Goal: Contribute content: Add original content to the website for others to see

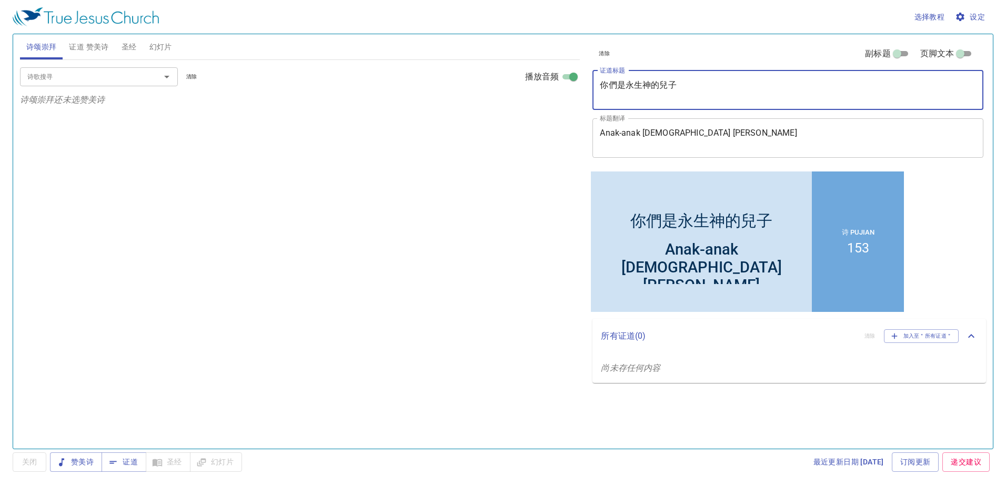
click at [682, 85] on textarea "你們是永生神的兒子" at bounding box center [788, 90] width 376 height 20
drag, startPoint x: 678, startPoint y: 84, endPoint x: 601, endPoint y: 85, distance: 76.3
click at [601, 85] on textarea "你們是永生神的兒子" at bounding box center [788, 90] width 376 height 20
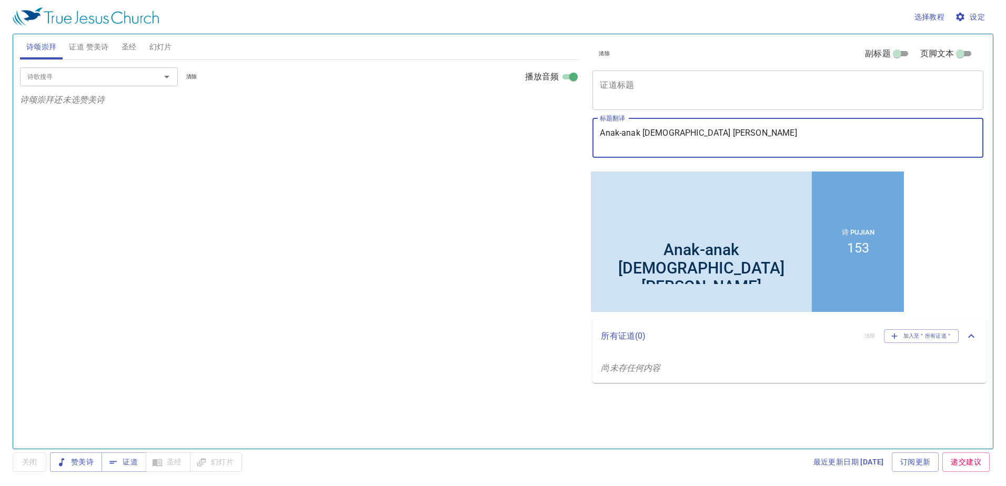
click at [713, 136] on textarea "Anak-anak [DEMOGRAPHIC_DATA] [PERSON_NAME]" at bounding box center [788, 138] width 376 height 20
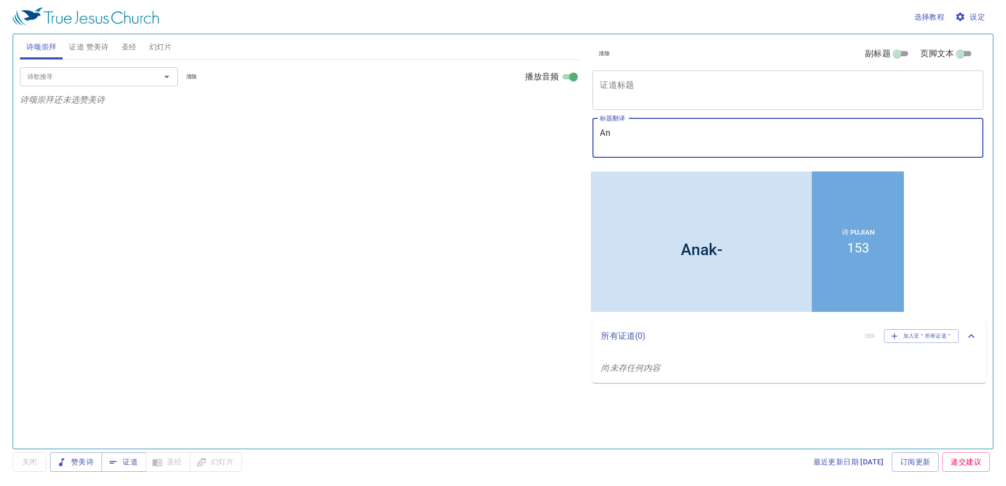
type textarea "A"
click at [612, 88] on textarea "证道标题" at bounding box center [788, 90] width 376 height 20
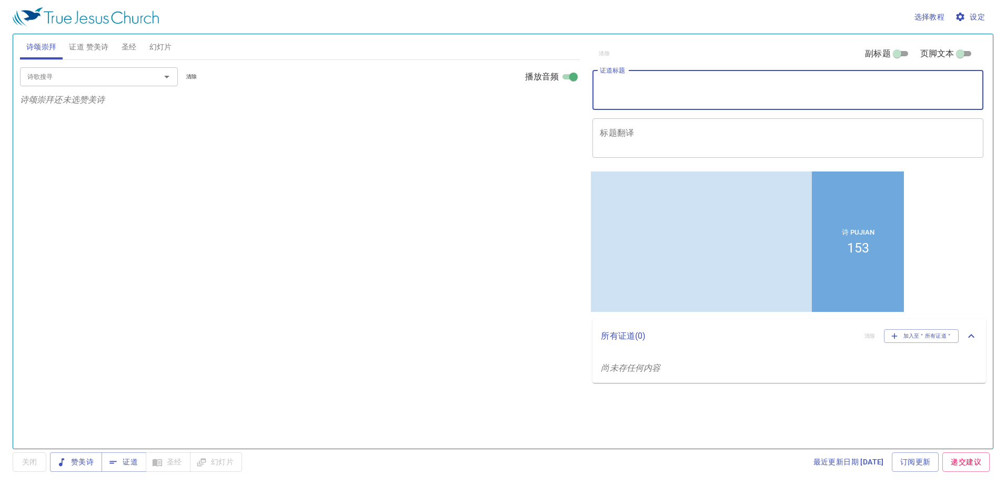
paste textarea "[DEMOGRAPHIC_DATA]与你同在"
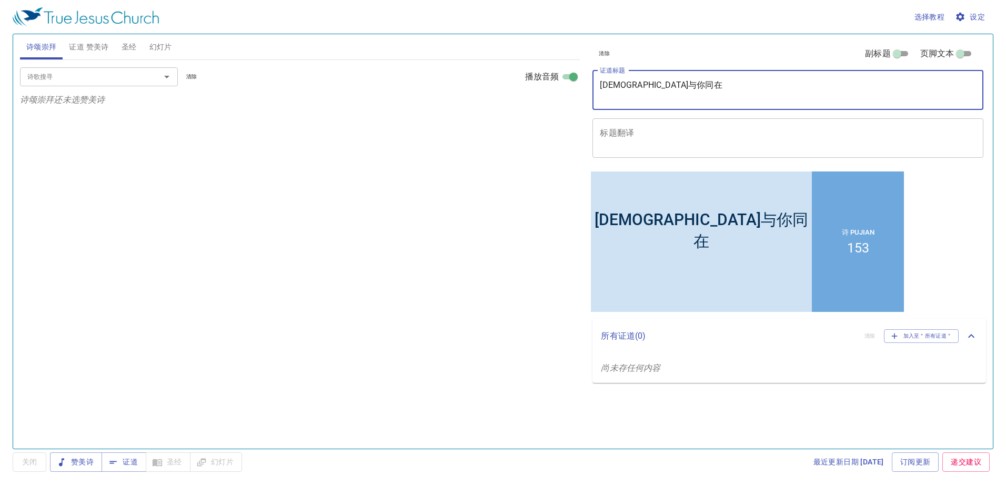
type textarea "[DEMOGRAPHIC_DATA]与你同在"
click at [667, 132] on textarea "标题翻译" at bounding box center [788, 138] width 376 height 20
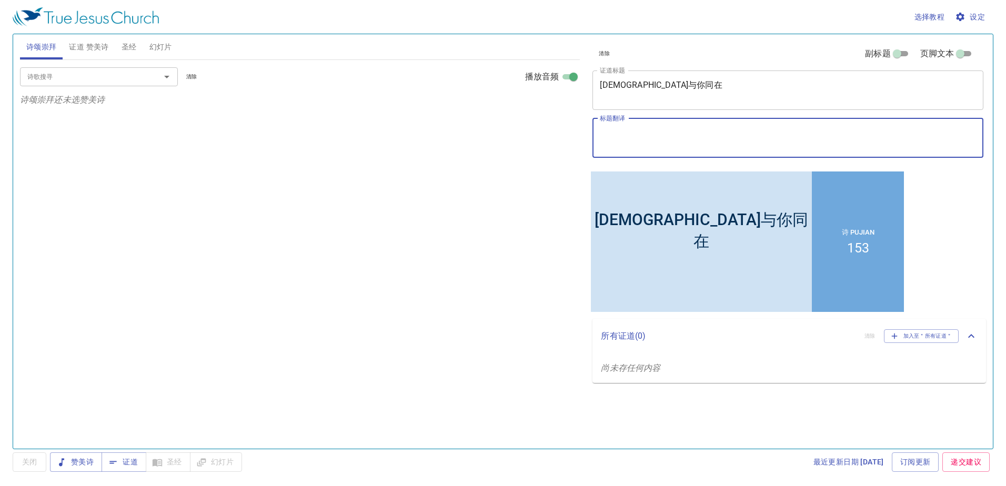
paste textarea "[DEMOGRAPHIC_DATA] Menyertai Kamu"
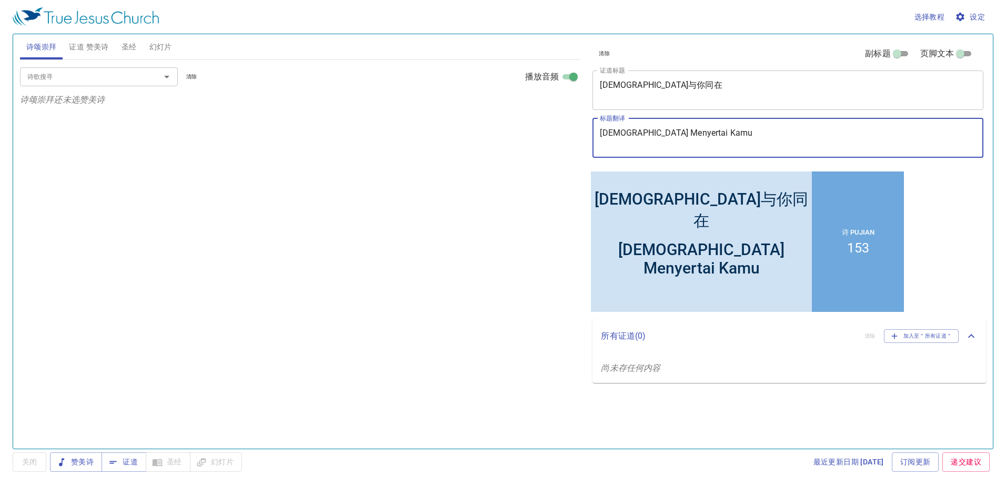
type textarea "[DEMOGRAPHIC_DATA] Menyertai Kamu"
click at [97, 46] on span "证道 赞美诗" at bounding box center [88, 47] width 39 height 13
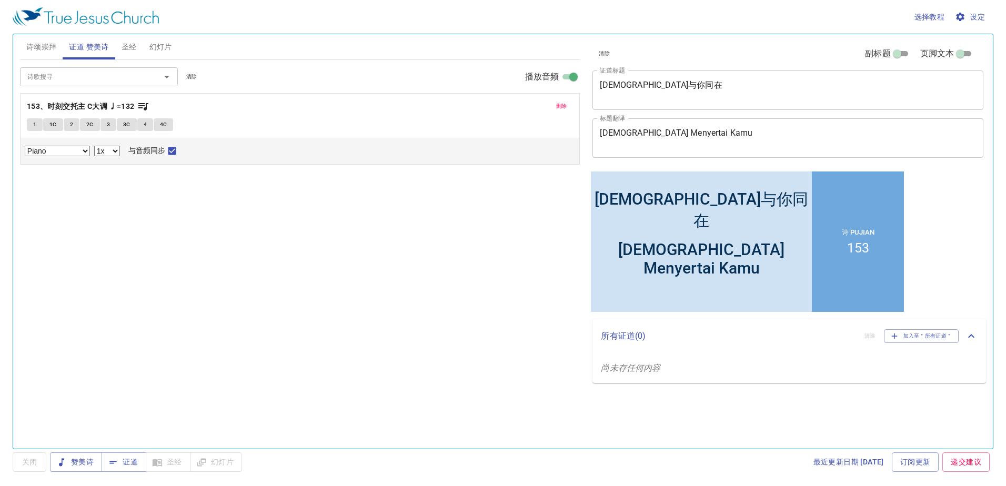
click at [127, 44] on span "圣经" at bounding box center [129, 47] width 15 height 13
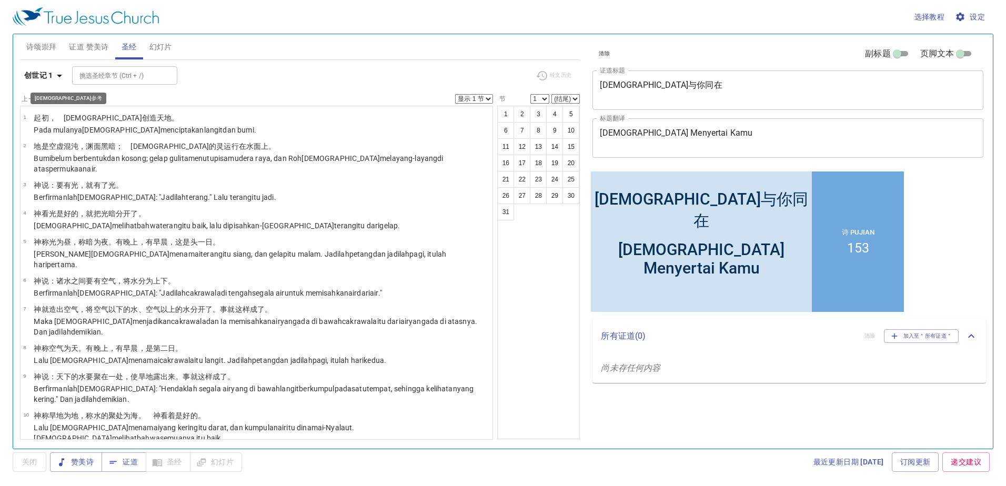
click at [59, 79] on icon "button" at bounding box center [59, 75] width 13 height 13
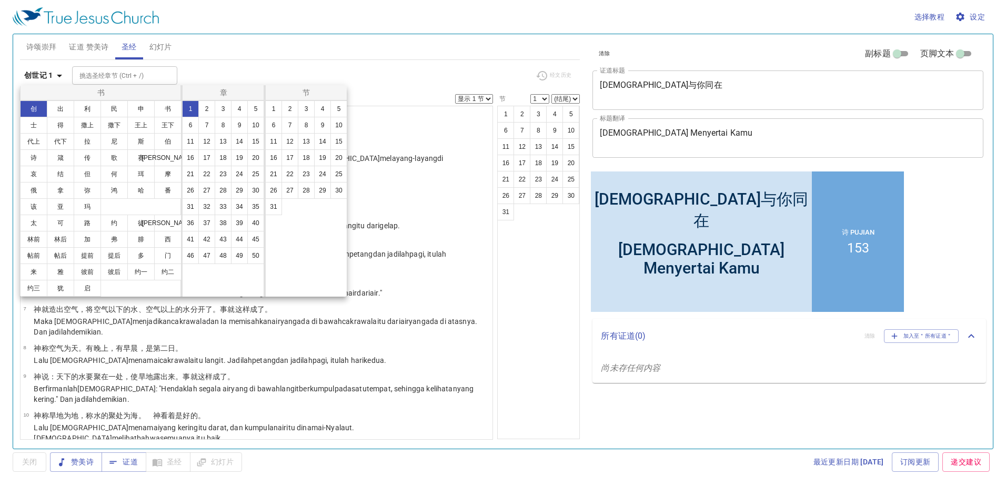
click at [624, 82] on div at bounding box center [503, 243] width 1006 height 486
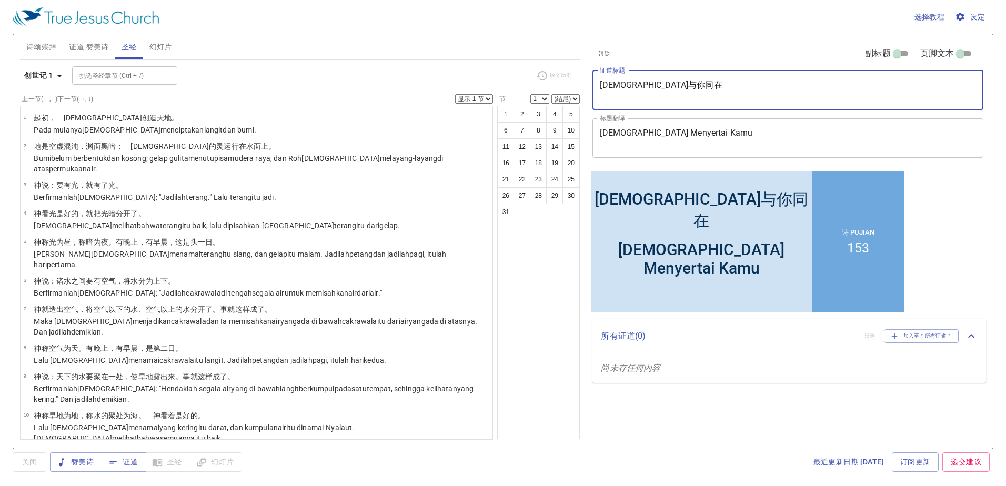
click at [624, 82] on textarea "[DEMOGRAPHIC_DATA]与你同在" at bounding box center [788, 90] width 376 height 20
click at [673, 83] on textarea "[DEMOGRAPHIC_DATA]与你同在" at bounding box center [788, 90] width 376 height 20
click at [629, 85] on textarea "[DEMOGRAPHIC_DATA]与你同在" at bounding box center [788, 90] width 376 height 20
type textarea "[DEMOGRAPHIC_DATA]与你们同在"
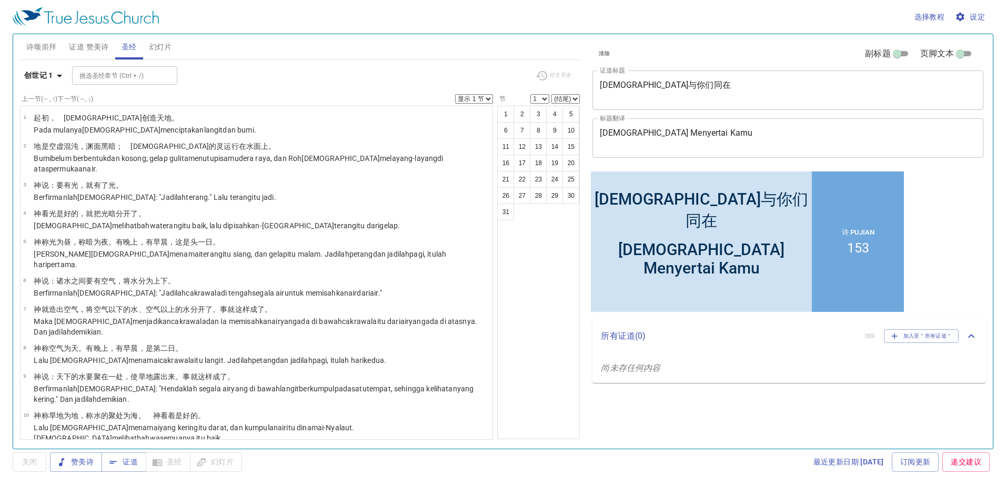
click at [53, 64] on div "创世记 1 挑选[DEMOGRAPHIC_DATA] ([DEMOGRAPHIC_DATA] + /) 挑选[DEMOGRAPHIC_DATA] (Ctrl …" at bounding box center [300, 250] width 560 height 380
click at [53, 83] on button "创世记 1" at bounding box center [45, 75] width 50 height 19
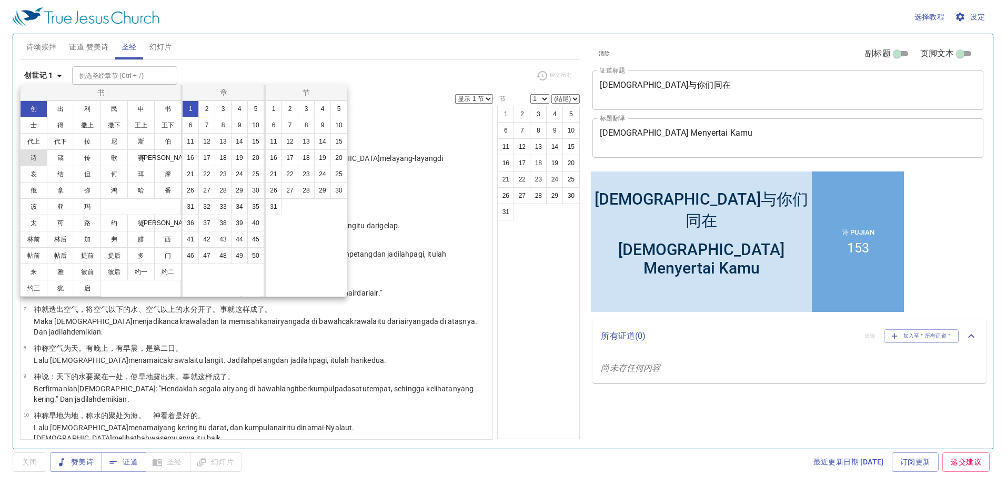
click at [37, 158] on button "诗" at bounding box center [33, 157] width 27 height 17
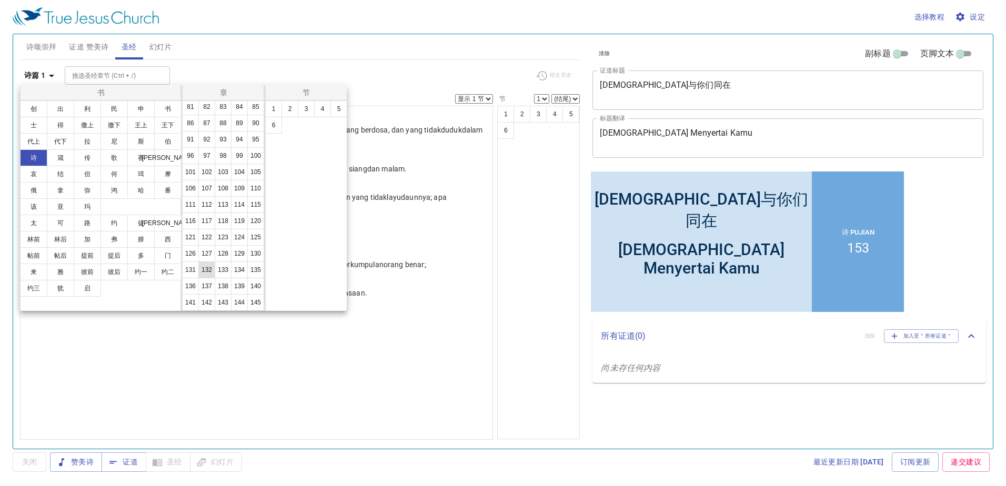
scroll to position [351, 0]
click at [186, 229] on button "121" at bounding box center [190, 221] width 17 height 17
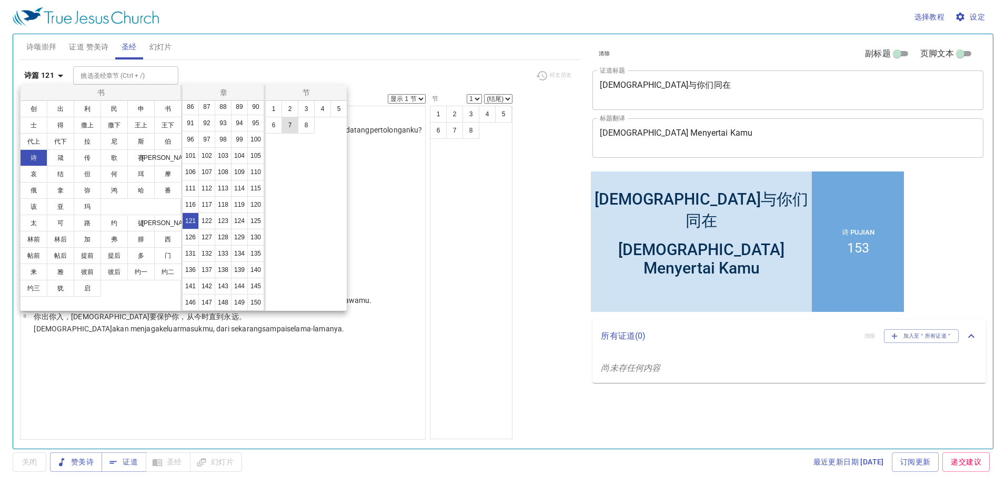
click at [0, 0] on button "7" at bounding box center [0, 0] width 0 height 0
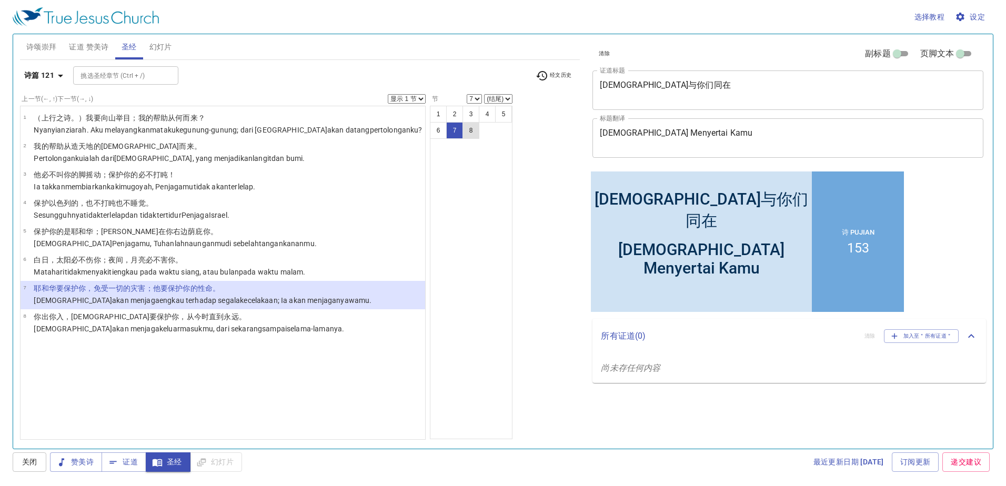
click at [462, 128] on button "8" at bounding box center [470, 130] width 17 height 17
select select "8"
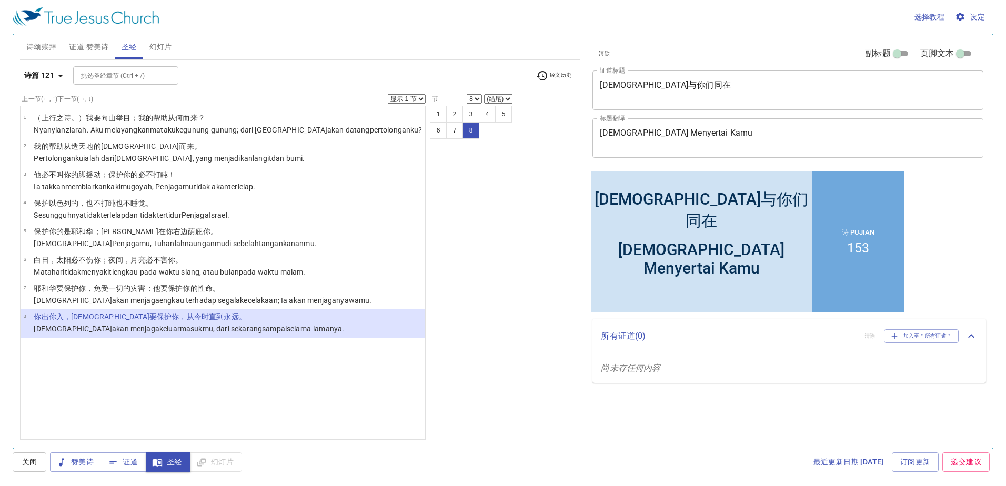
click at [388, 96] on select "显示 1 节 显示 2 节 显示 3 节 显示 4 节 显示 5 节" at bounding box center [407, 98] width 38 height 9
select select "2"
click at [388, 94] on select "显示 1 节 显示 2 节 显示 3 节 显示 4 节 显示 5 节" at bounding box center [407, 98] width 38 height 9
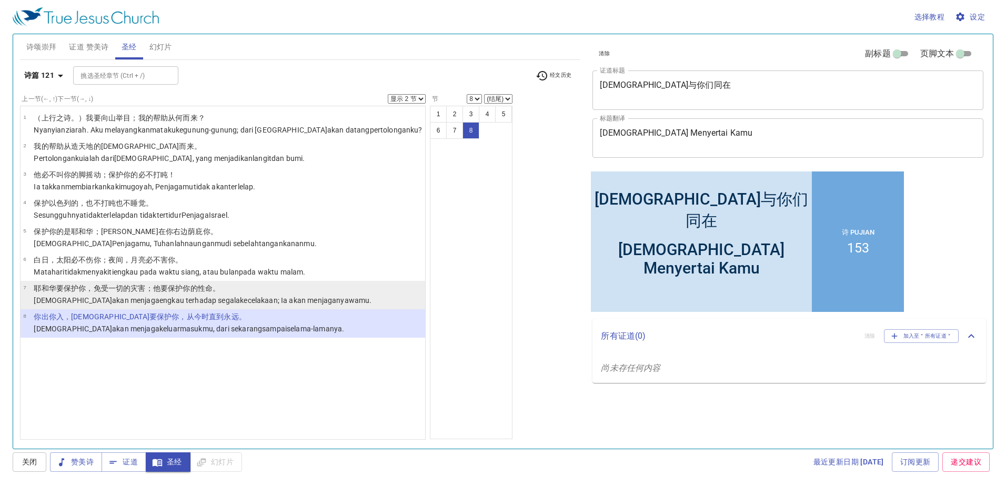
click at [257, 295] on p "[DEMOGRAPHIC_DATA] akan menjaga engkau terhadap segala kecelakaan ; Ia akan men…" at bounding box center [203, 300] width 338 height 11
select select "7"
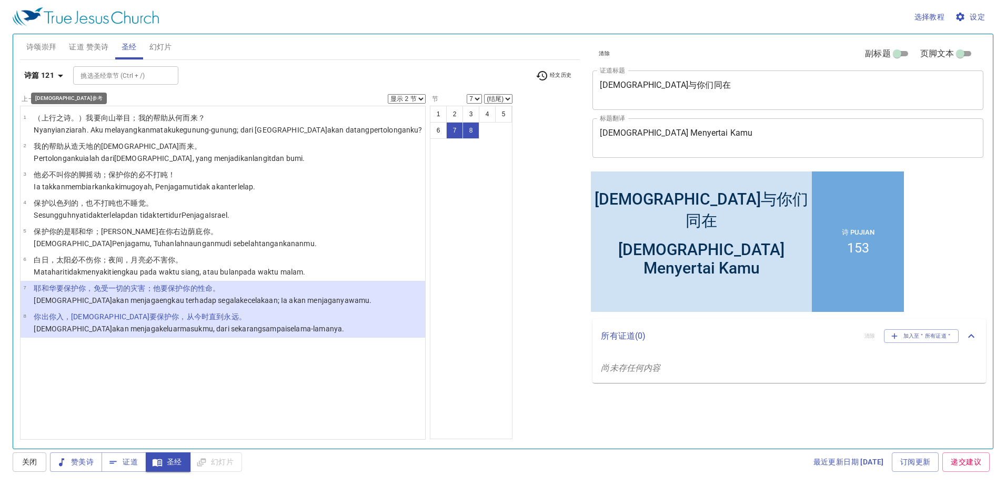
click at [41, 74] on b "诗篇 121" at bounding box center [39, 75] width 30 height 13
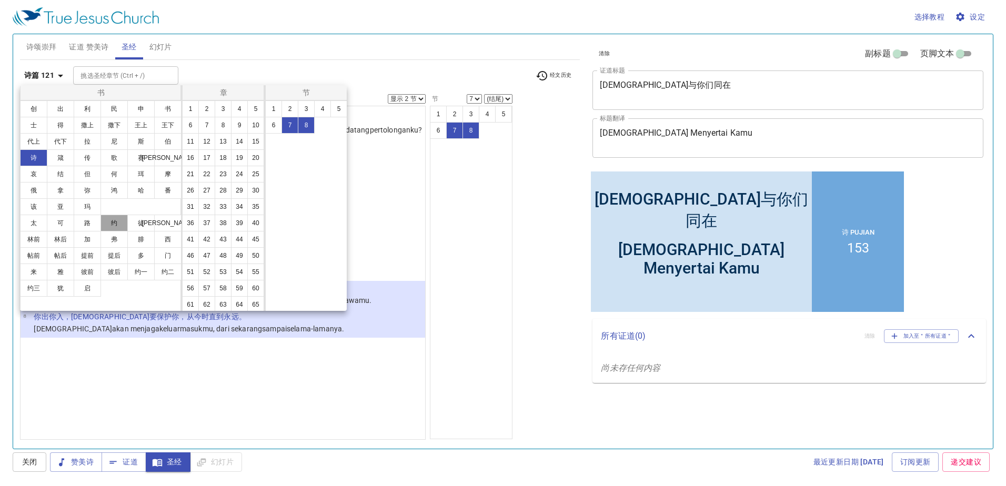
click at [0, 0] on button "约" at bounding box center [0, 0] width 0 height 0
select select "1"
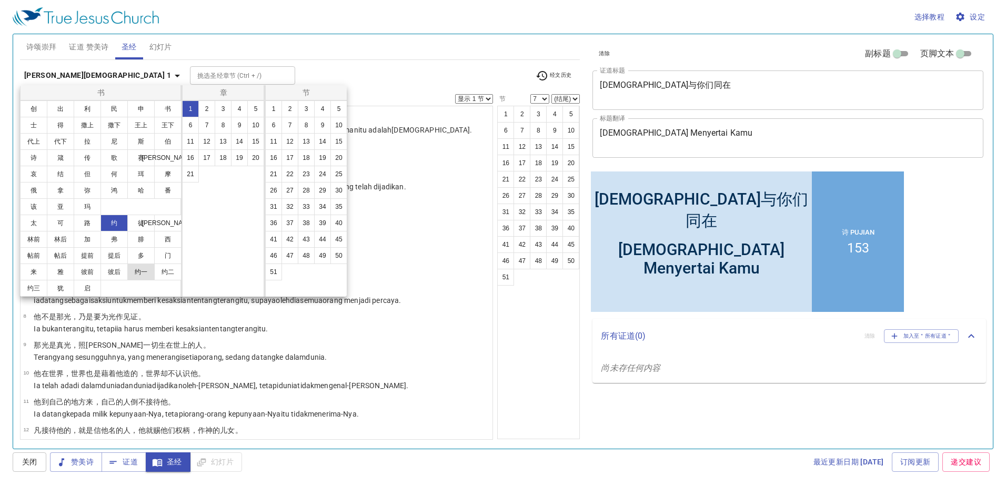
click at [0, 0] on button "约一" at bounding box center [0, 0] width 0 height 0
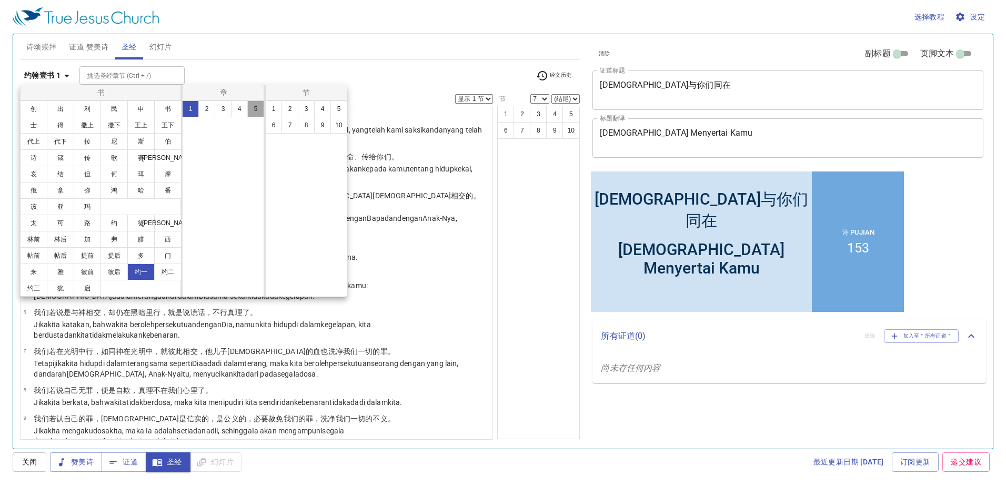
click at [0, 0] on button "5" at bounding box center [0, 0] width 0 height 0
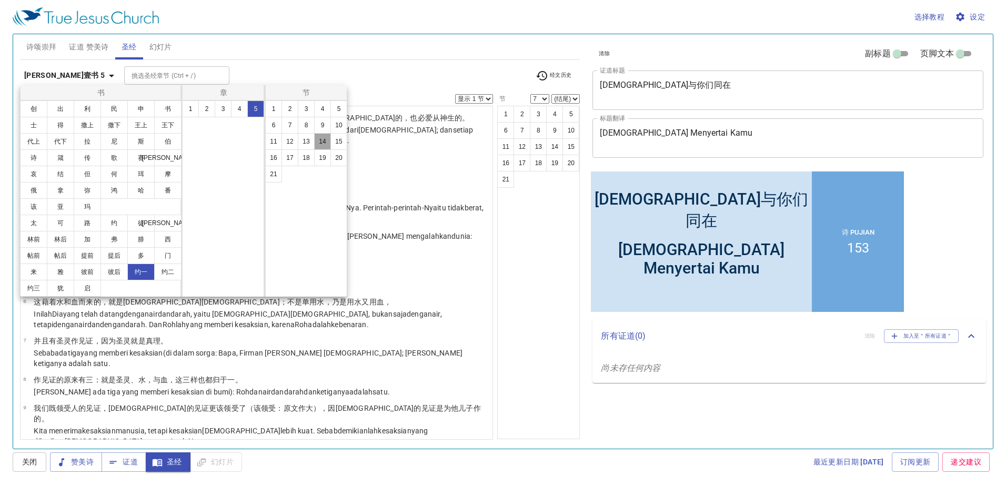
click at [325, 139] on button "14" at bounding box center [322, 141] width 17 height 17
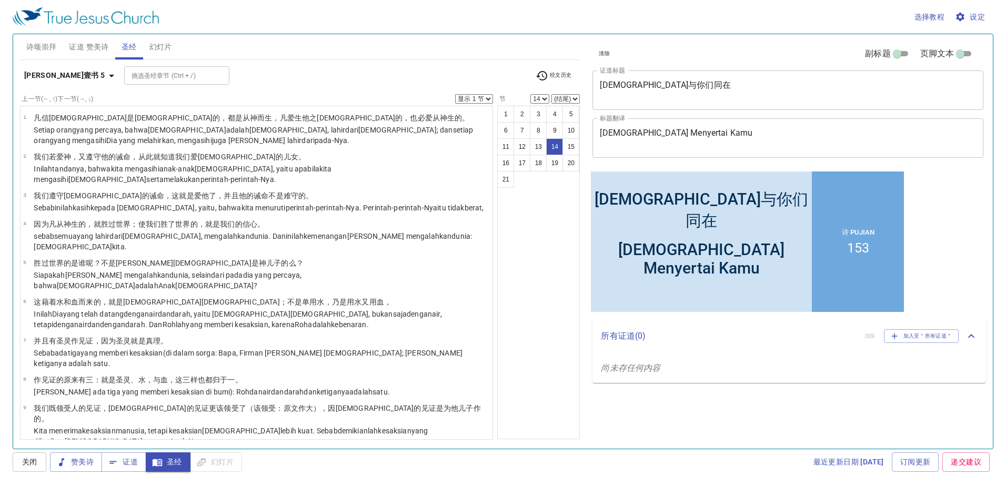
scroll to position [279, 0]
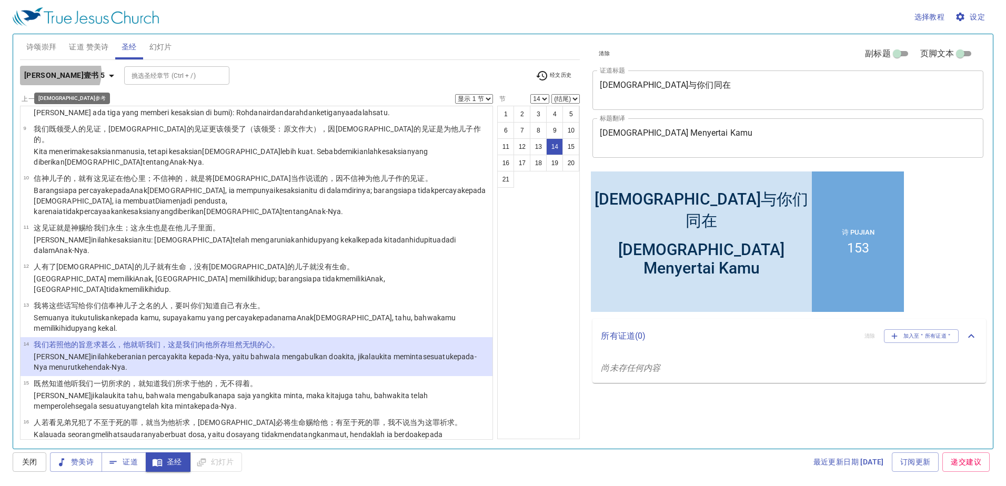
click at [59, 72] on b "[PERSON_NAME]壹书 5" at bounding box center [64, 75] width 81 height 13
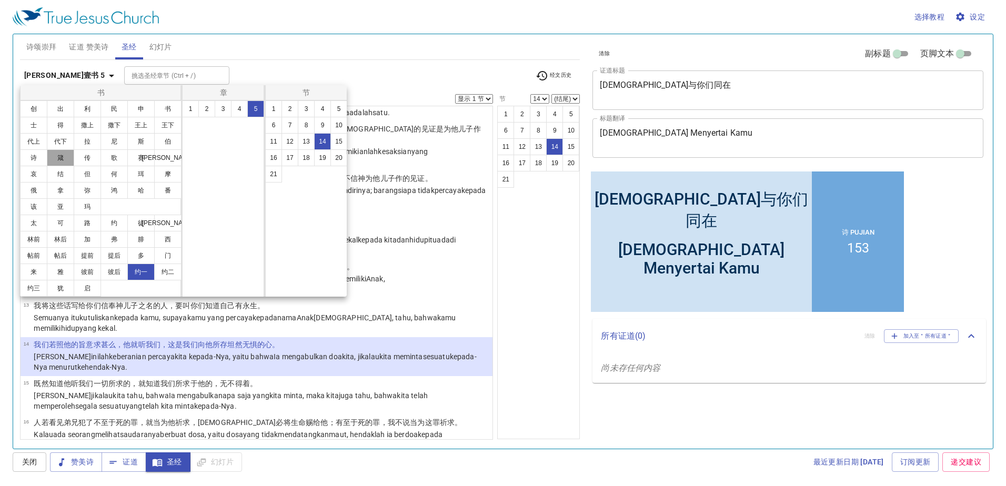
click at [60, 155] on button "箴" at bounding box center [60, 157] width 27 height 17
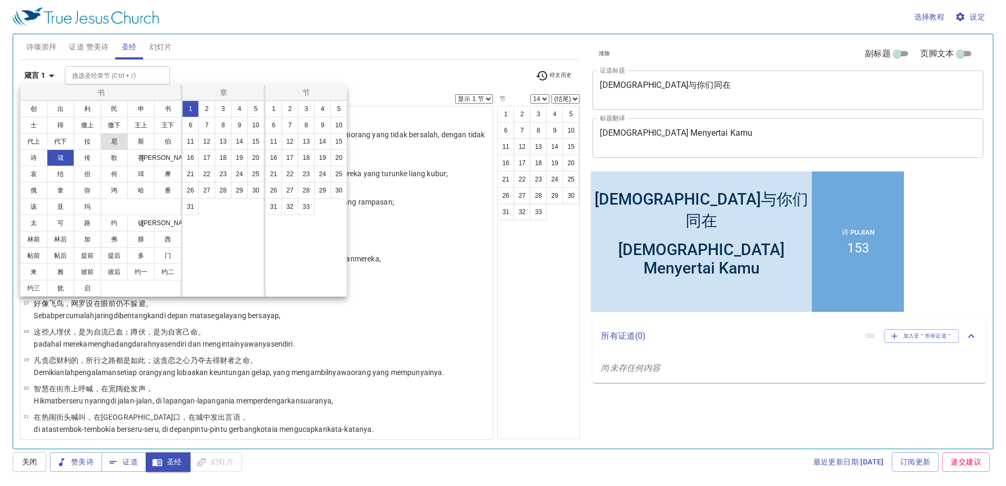
scroll to position [0, 0]
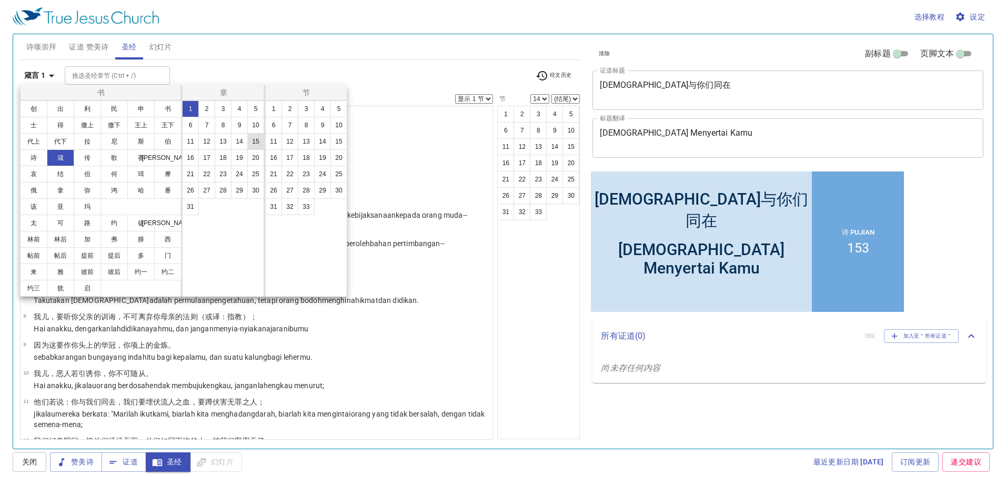
click at [258, 141] on button "15" at bounding box center [255, 141] width 17 height 17
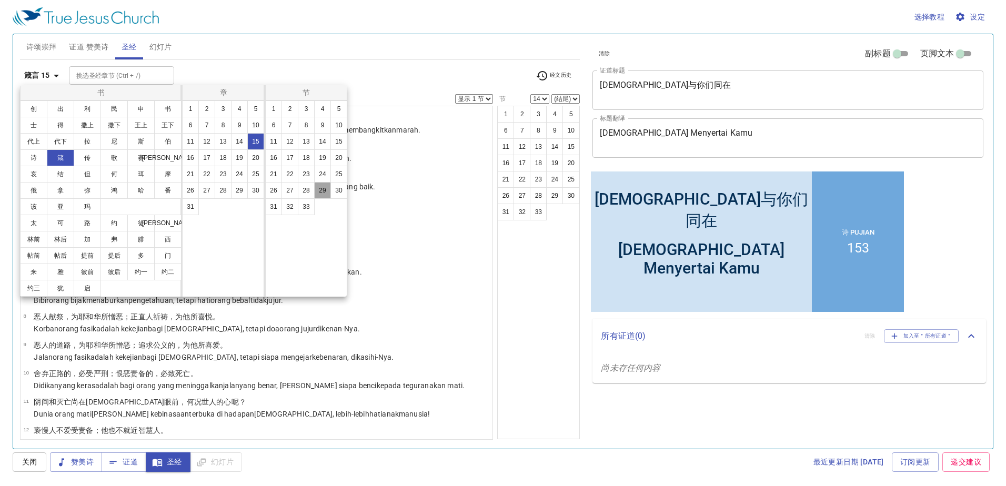
click at [326, 188] on button "29" at bounding box center [322, 190] width 17 height 17
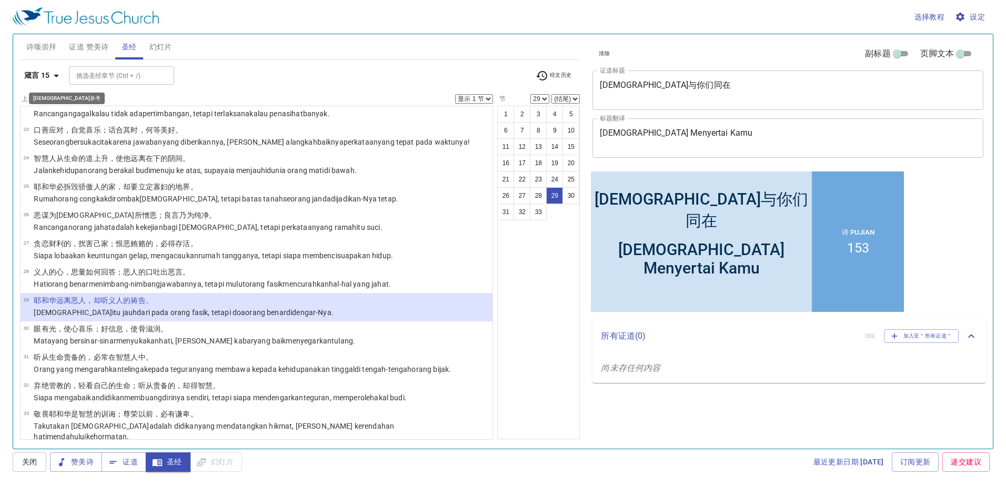
click at [45, 76] on b "箴言 15" at bounding box center [37, 75] width 26 height 13
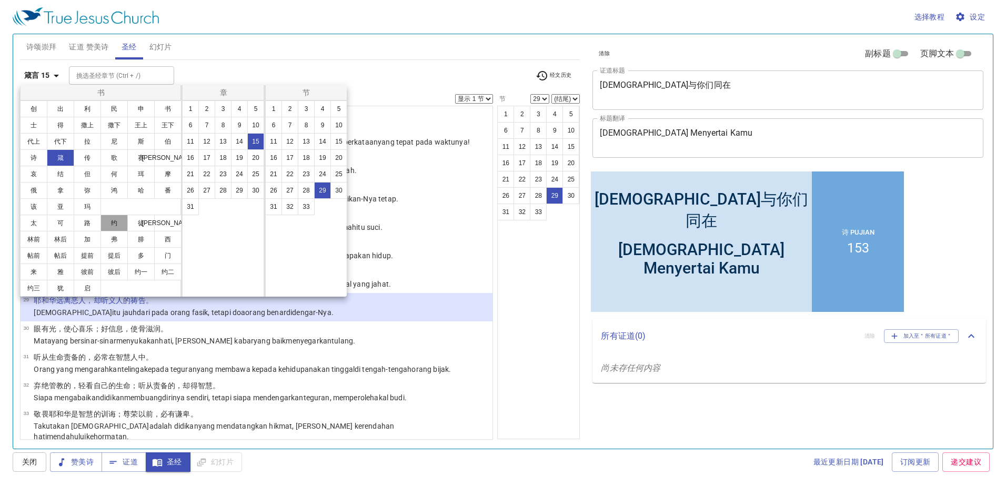
click at [107, 226] on button "约" at bounding box center [113, 223] width 27 height 17
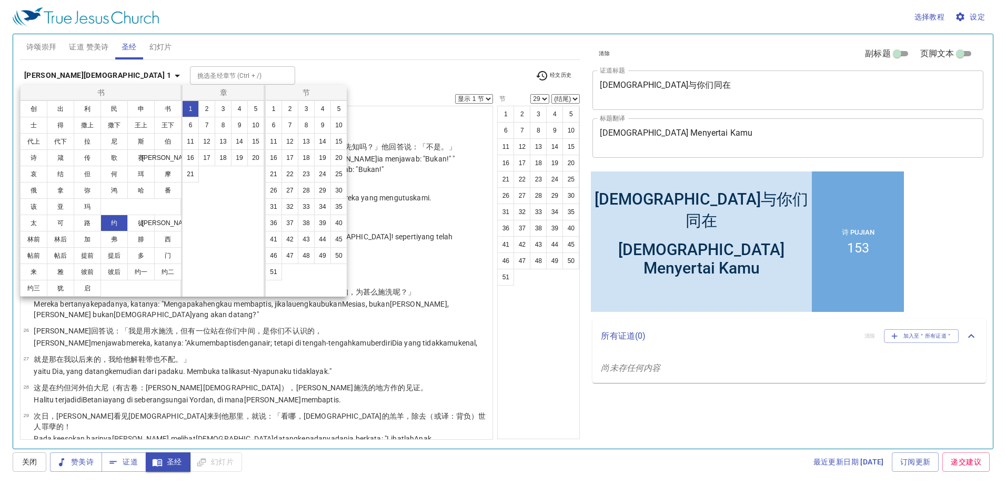
scroll to position [0, 0]
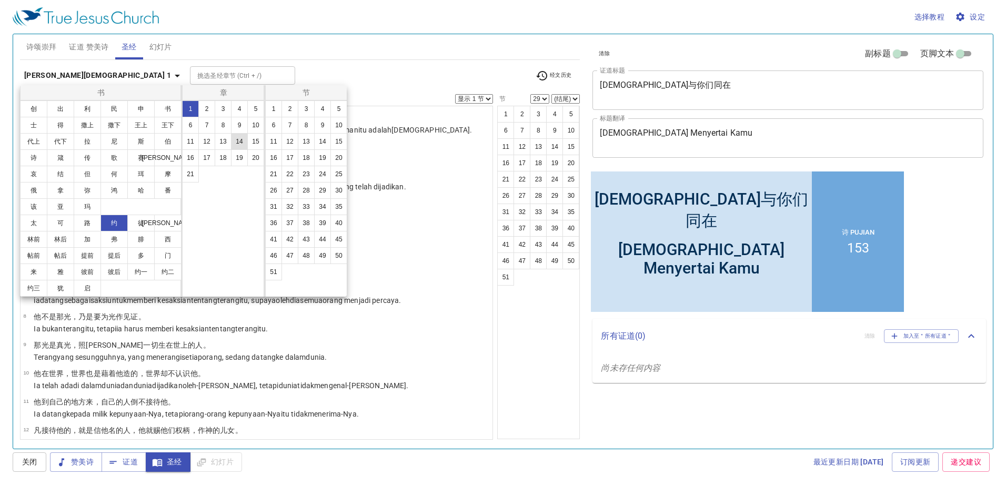
click at [234, 138] on button "14" at bounding box center [239, 141] width 17 height 17
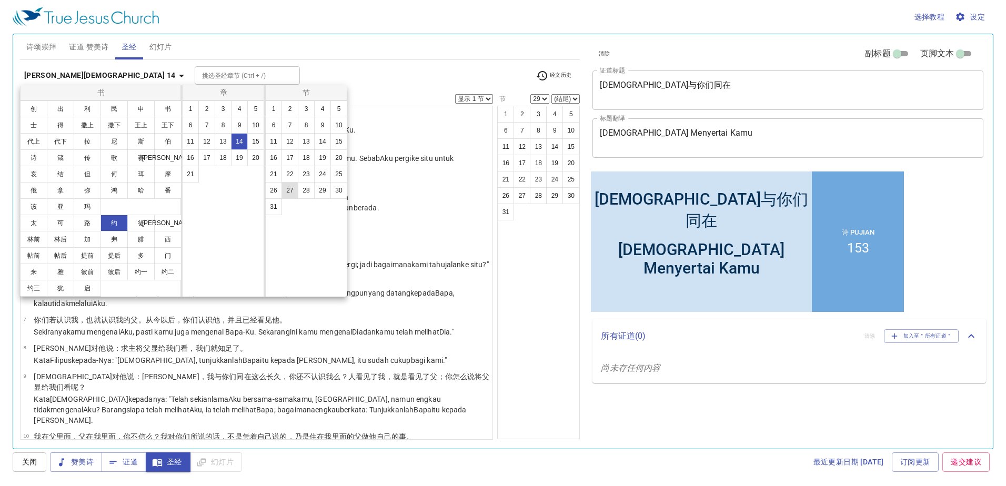
click at [290, 193] on button "27" at bounding box center [289, 190] width 17 height 17
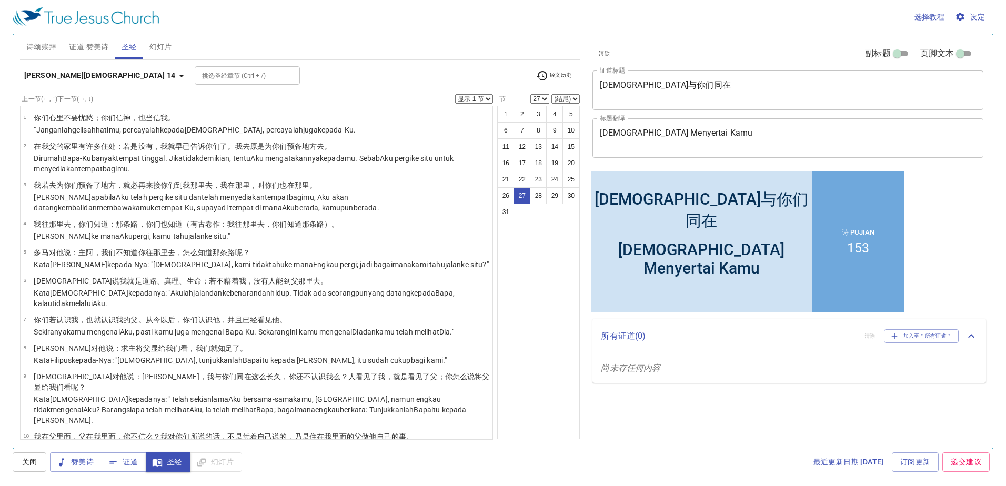
scroll to position [735, 0]
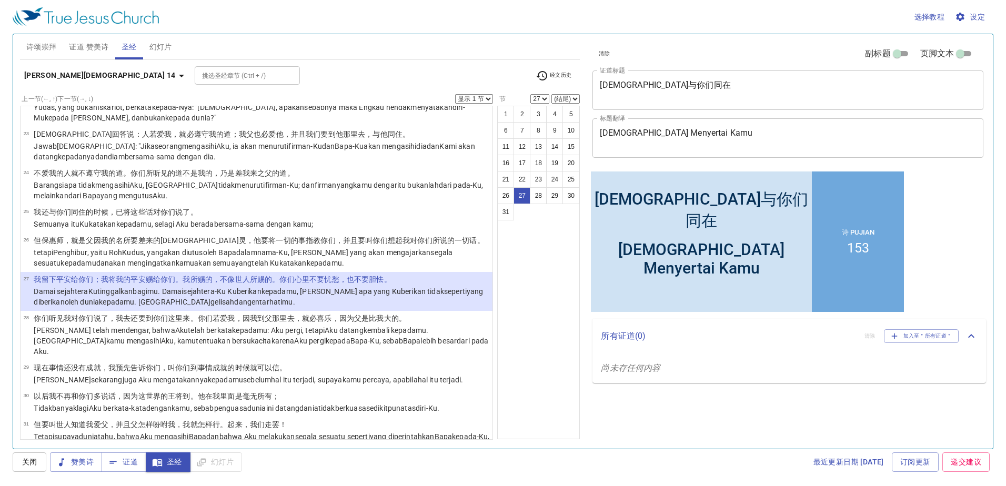
click at [175, 78] on icon "button" at bounding box center [181, 75] width 13 height 13
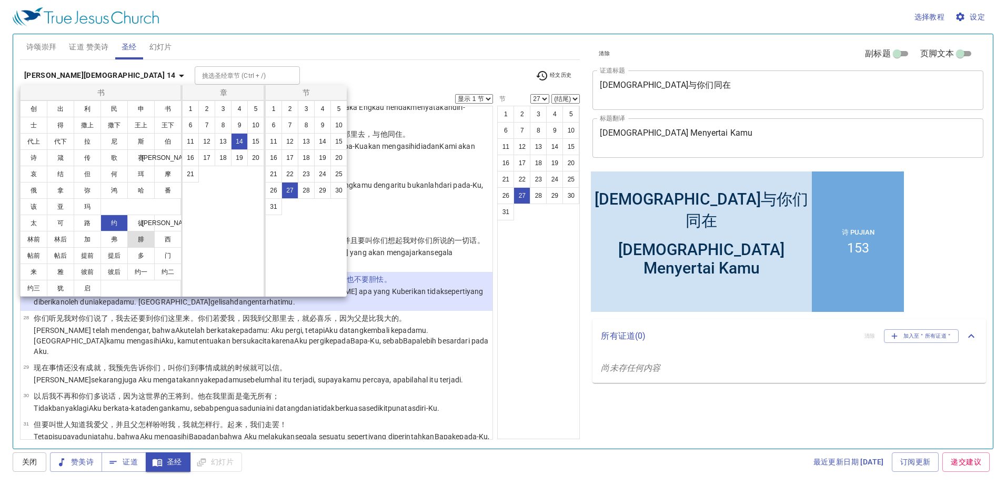
click at [142, 231] on button "腓" at bounding box center [140, 239] width 27 height 17
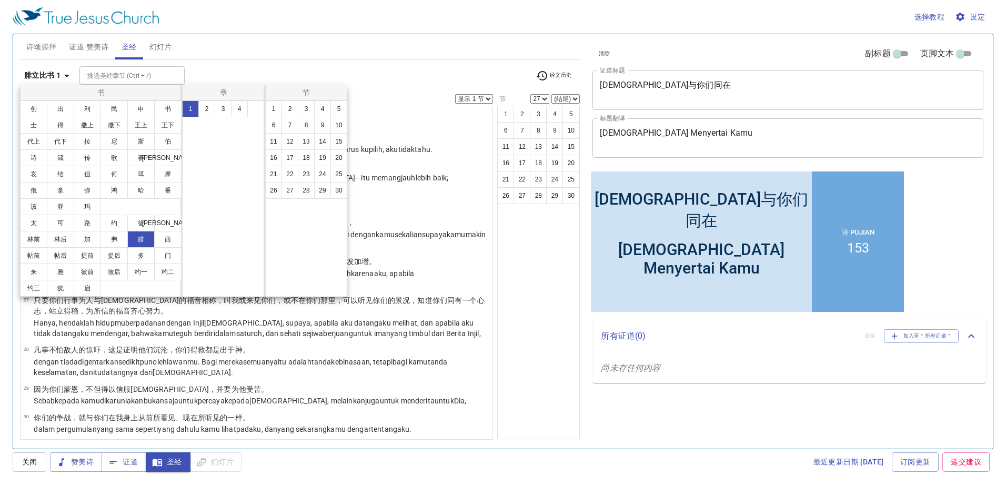
scroll to position [0, 0]
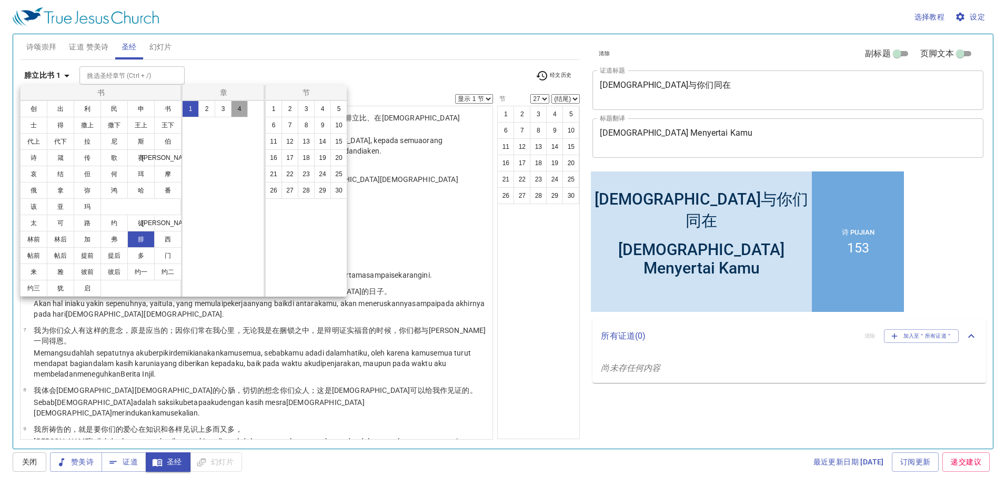
click at [236, 108] on button "4" at bounding box center [239, 108] width 17 height 17
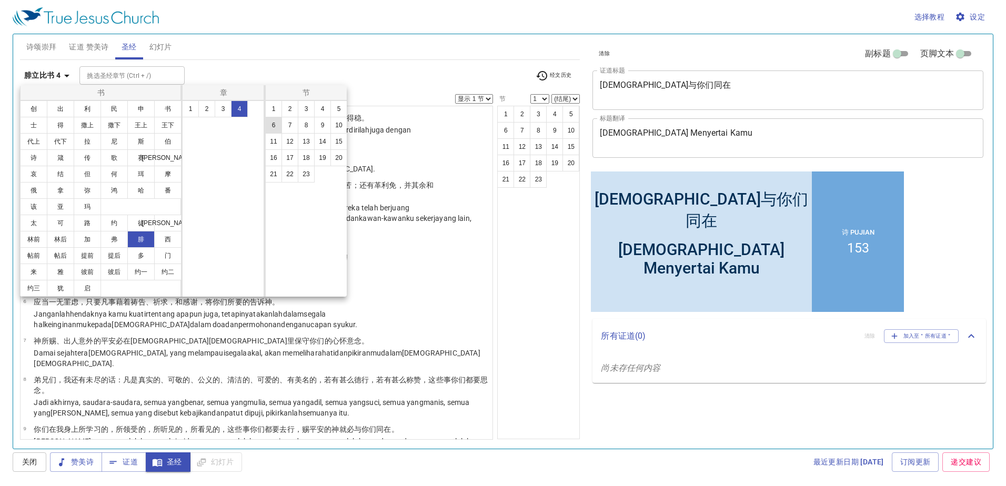
click at [277, 121] on button "6" at bounding box center [273, 125] width 17 height 17
select select "6"
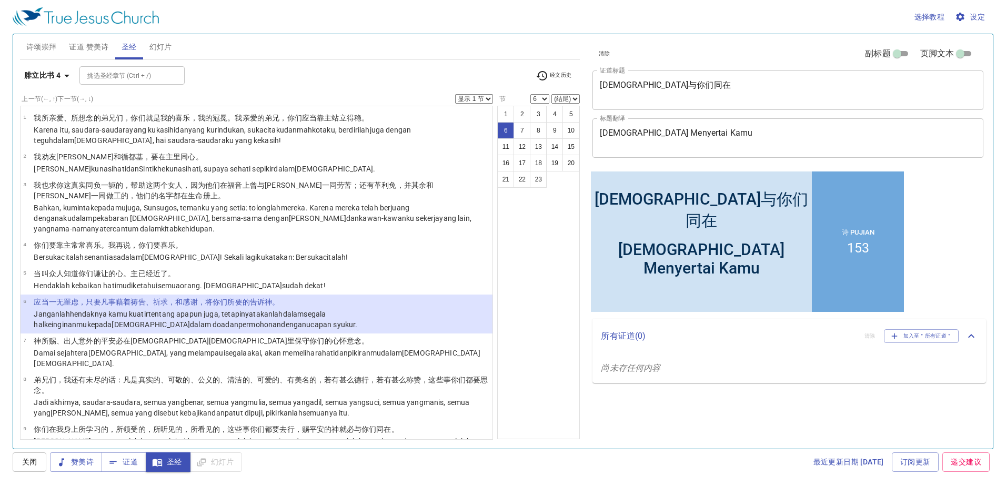
click at [478, 99] on select "显示 1 节 显示 2 节 显示 3 节 显示 4 节 显示 5 节" at bounding box center [474, 98] width 38 height 9
select select "2"
click at [455, 94] on select "显示 1 节 显示 2 节 显示 3 节 显示 4 节 显示 5 节" at bounding box center [474, 98] width 38 height 9
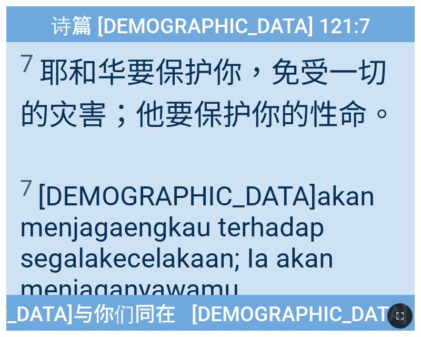
drag, startPoint x: 401, startPoint y: 317, endPoint x: 813, endPoint y: 487, distance: 445.6
click at [401, 317] on icon "button" at bounding box center [400, 315] width 13 height 13
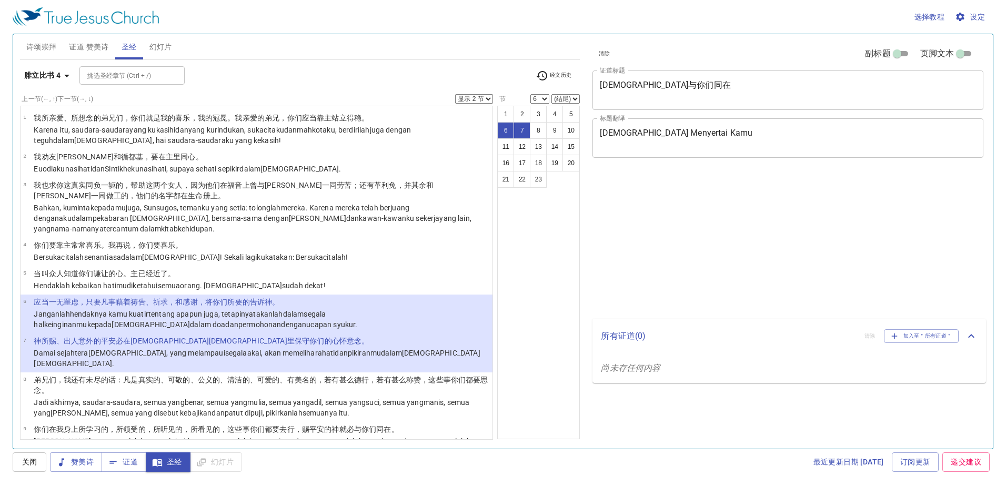
select select "2"
select select "6"
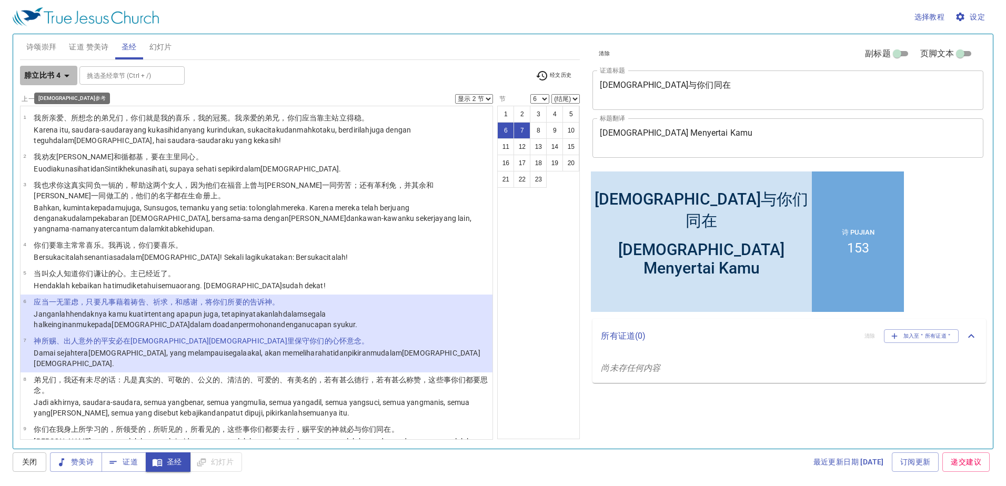
click at [52, 72] on b "腓立比书 4" at bounding box center [42, 75] width 36 height 13
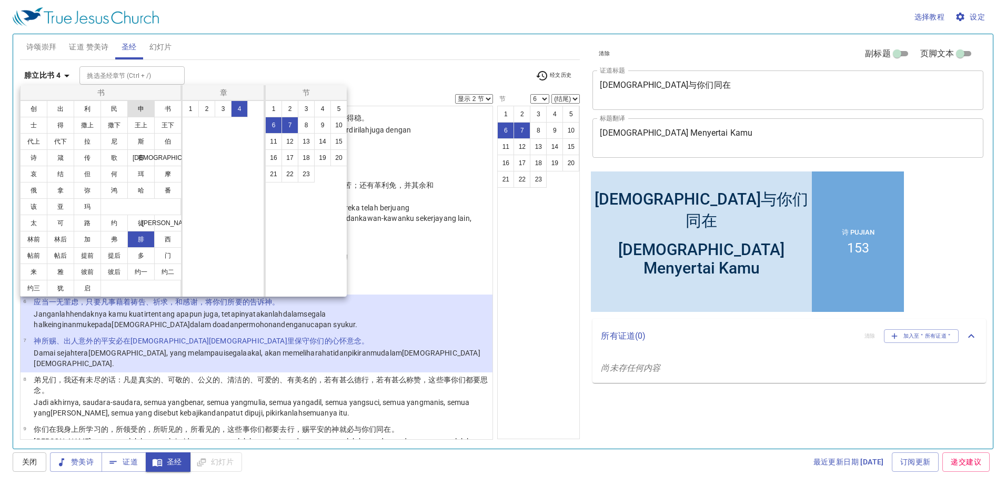
click at [134, 108] on button "申" at bounding box center [140, 108] width 27 height 17
select select "1"
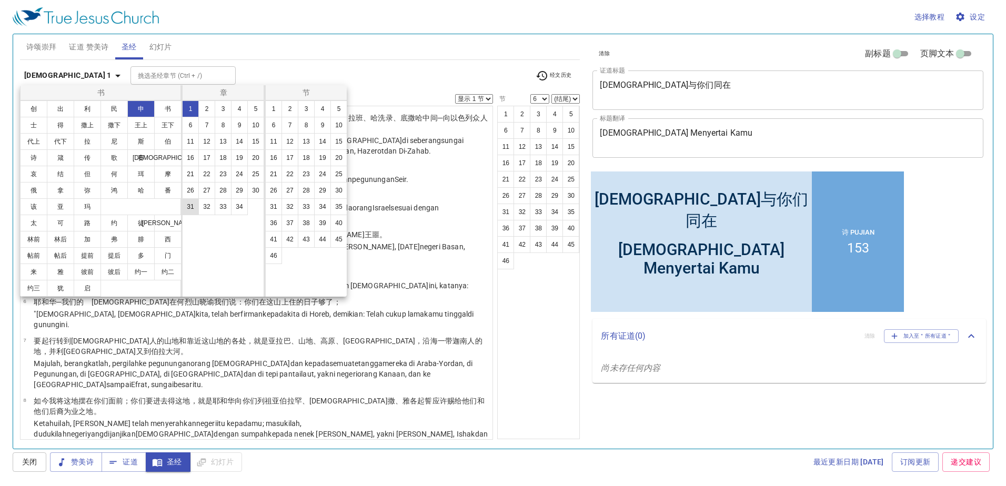
click at [0, 0] on button "31" at bounding box center [0, 0] width 0 height 0
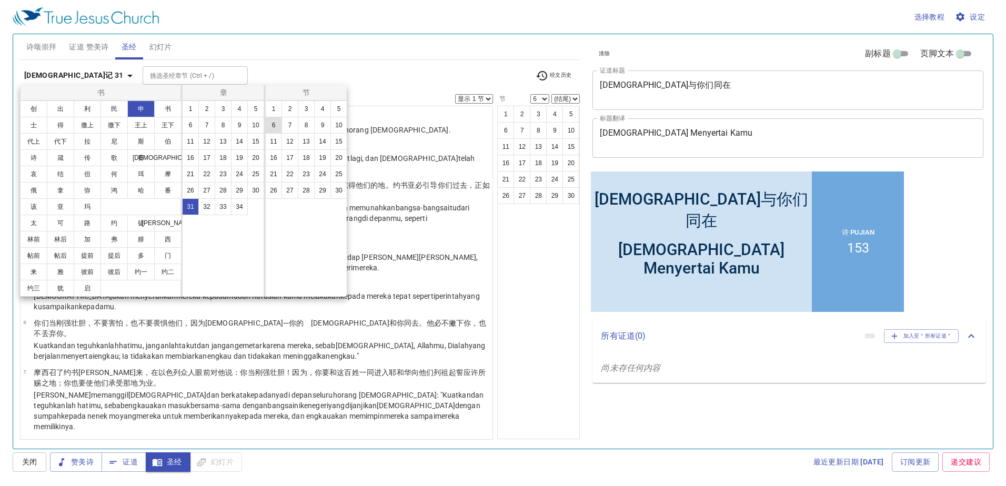
click at [271, 120] on button "6" at bounding box center [273, 125] width 17 height 17
